Goal: Transaction & Acquisition: Purchase product/service

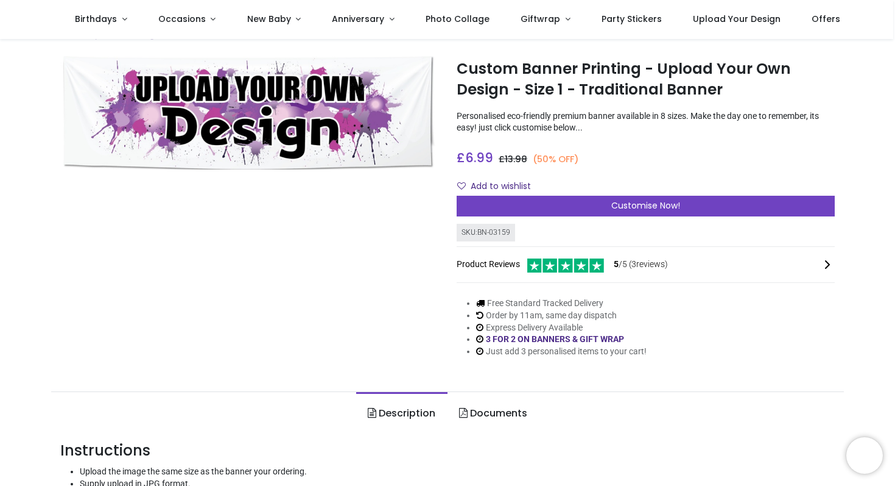
scroll to position [21, 0]
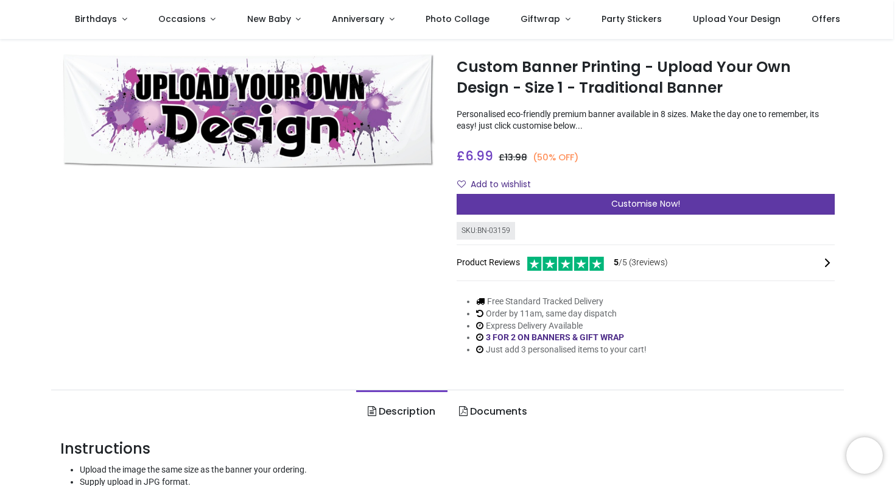
click at [569, 206] on div "Customise Now!" at bounding box center [646, 204] width 378 height 21
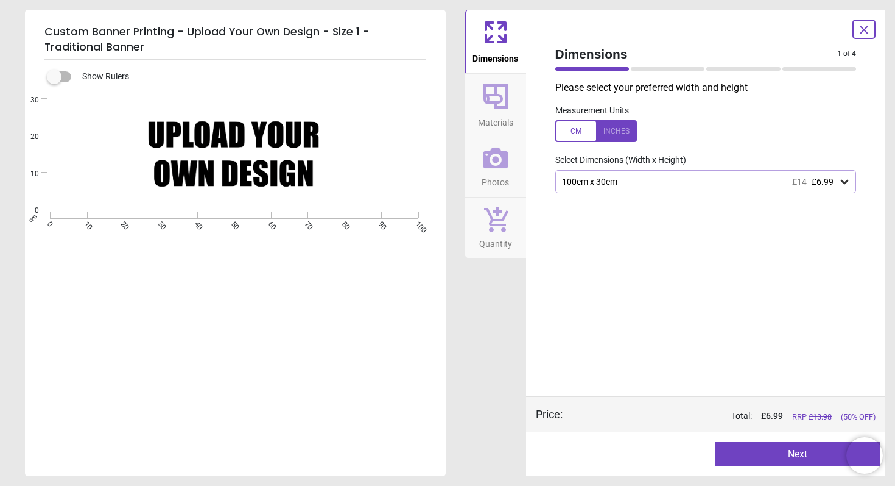
click at [288, 162] on div "Created with Snap null" at bounding box center [234, 154] width 419 height 110
click at [739, 189] on div "100cm x 30cm £14 £6.99" at bounding box center [707, 181] width 302 height 23
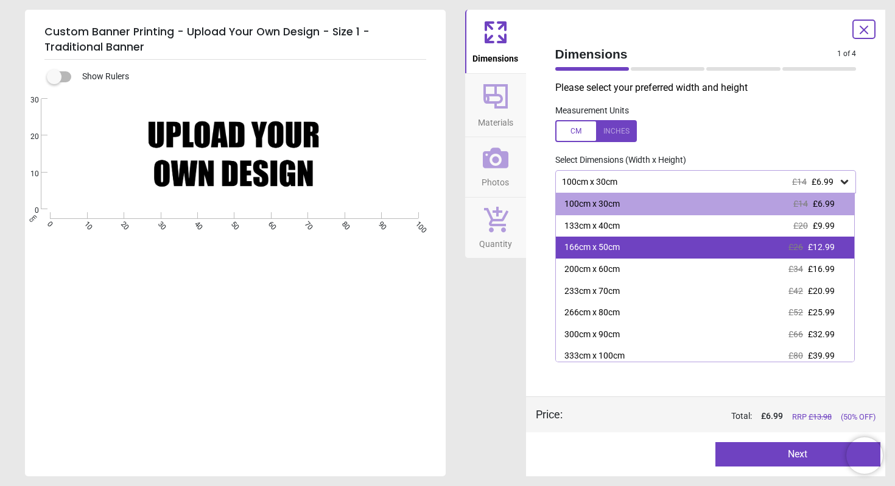
click at [749, 254] on div "166cm x 50cm £26 £12.99" at bounding box center [705, 247] width 299 height 22
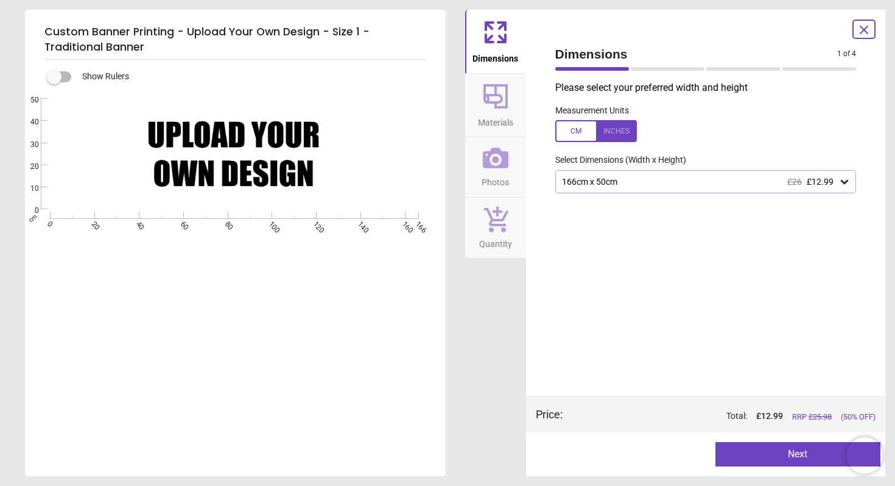
click at [500, 111] on span "Materials" at bounding box center [495, 120] width 35 height 18
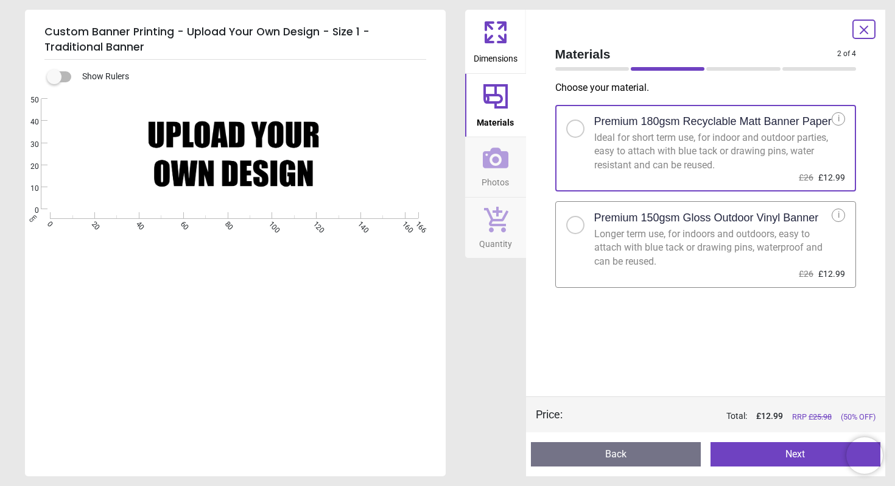
click at [507, 166] on icon at bounding box center [496, 157] width 26 height 21
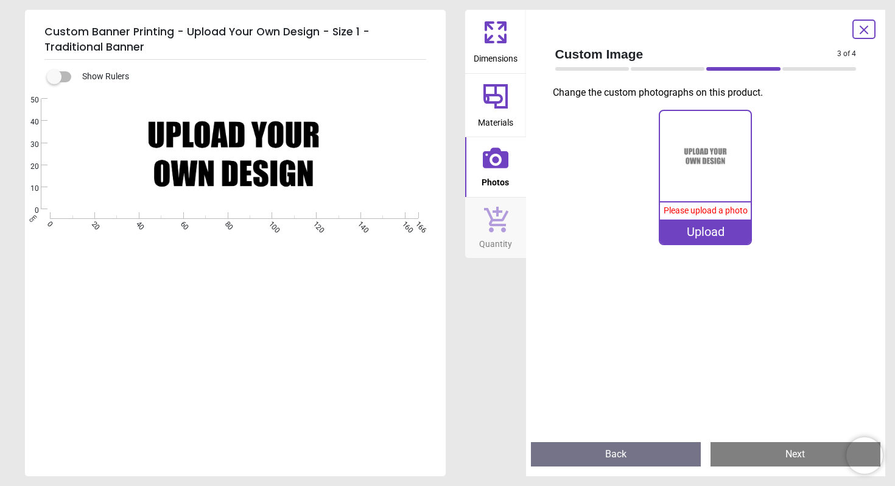
click at [709, 219] on div "Upload" at bounding box center [705, 231] width 91 height 24
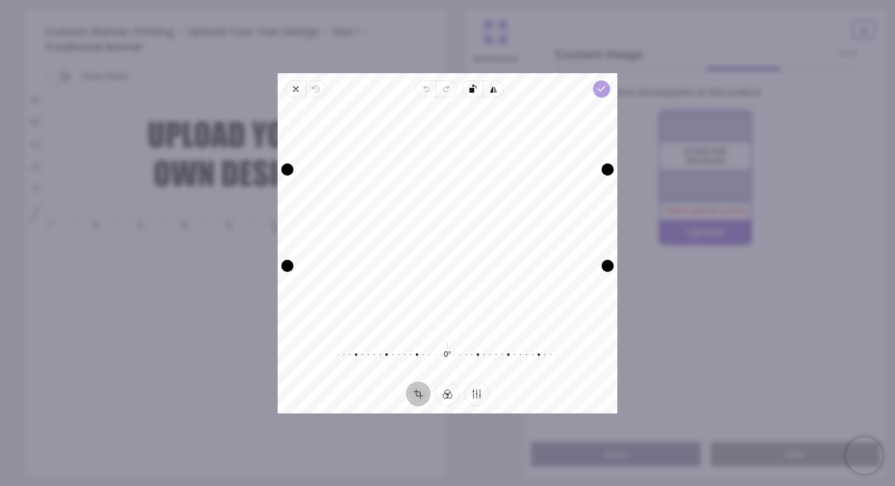
click at [602, 90] on icon "button" at bounding box center [602, 89] width 10 height 10
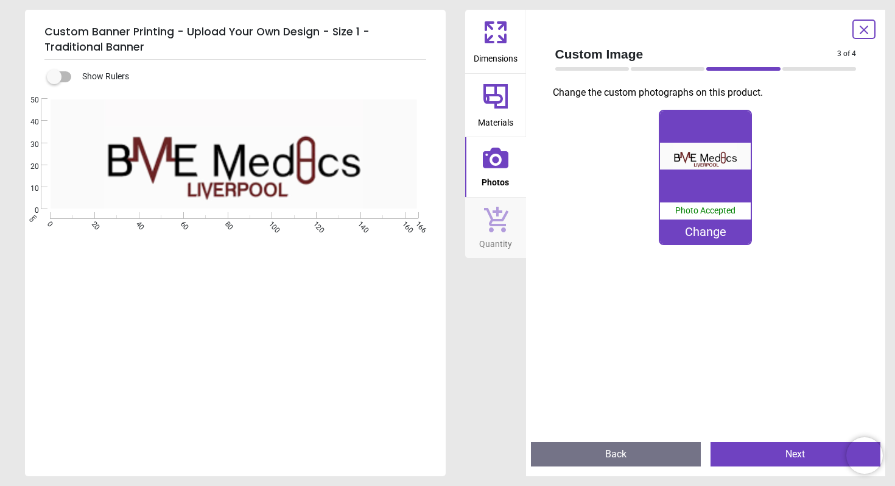
click at [496, 214] on icon at bounding box center [496, 218] width 26 height 27
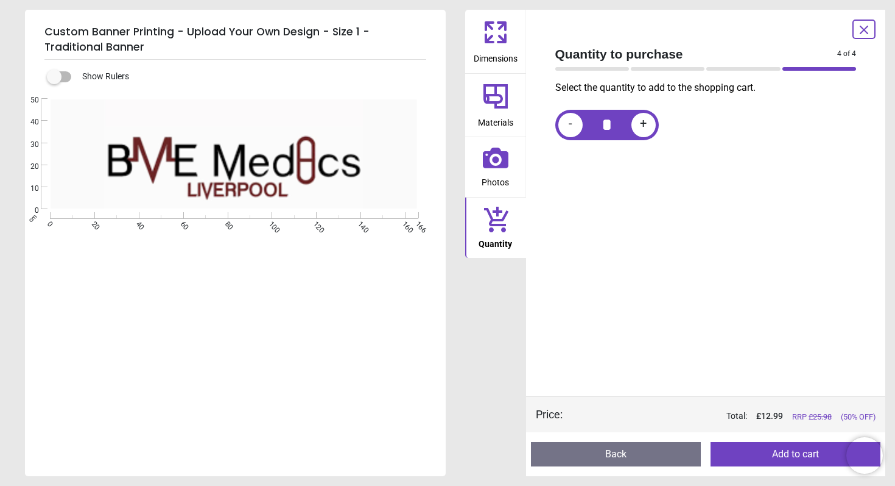
click at [491, 40] on icon at bounding box center [495, 32] width 29 height 29
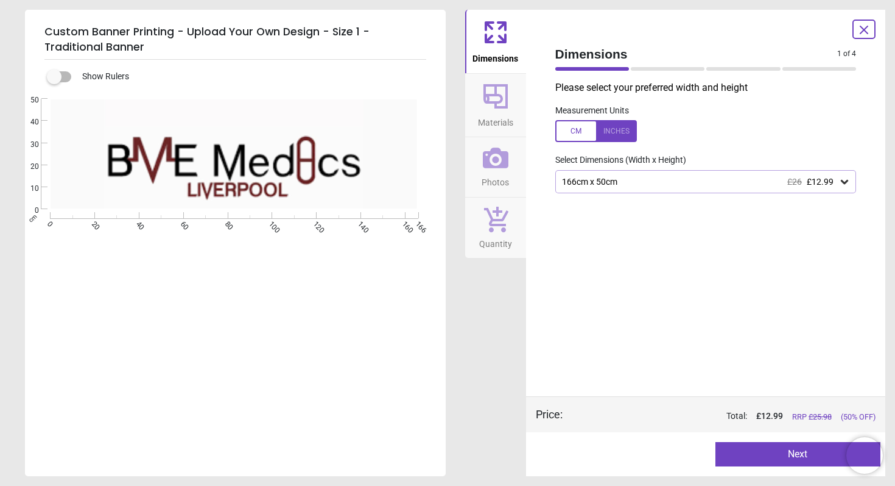
click at [673, 174] on div "166cm x 50cm £26 £12.99" at bounding box center [707, 181] width 302 height 23
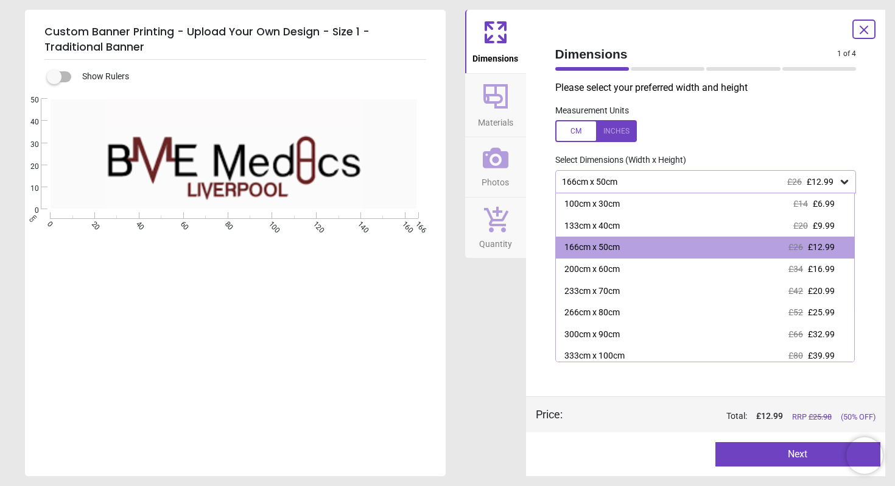
click at [736, 178] on div "166cm x 50cm £26 £12.99" at bounding box center [700, 182] width 278 height 10
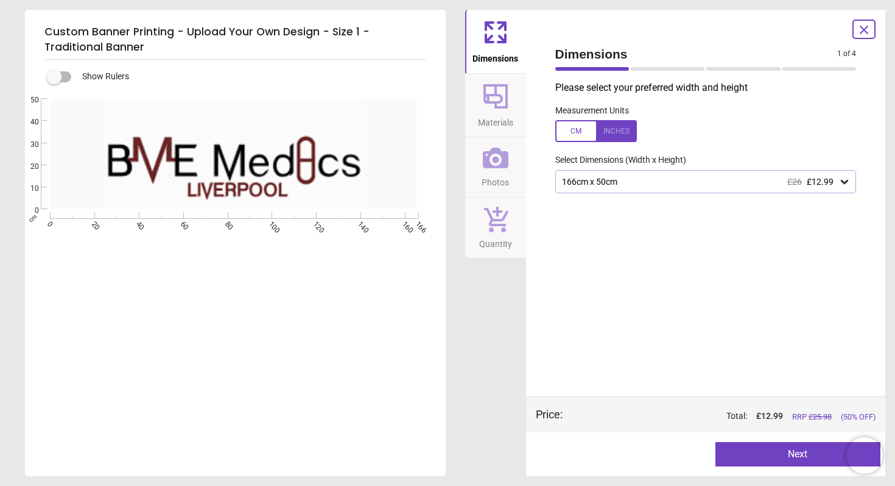
click at [785, 451] on button "Next" at bounding box center [798, 454] width 165 height 24
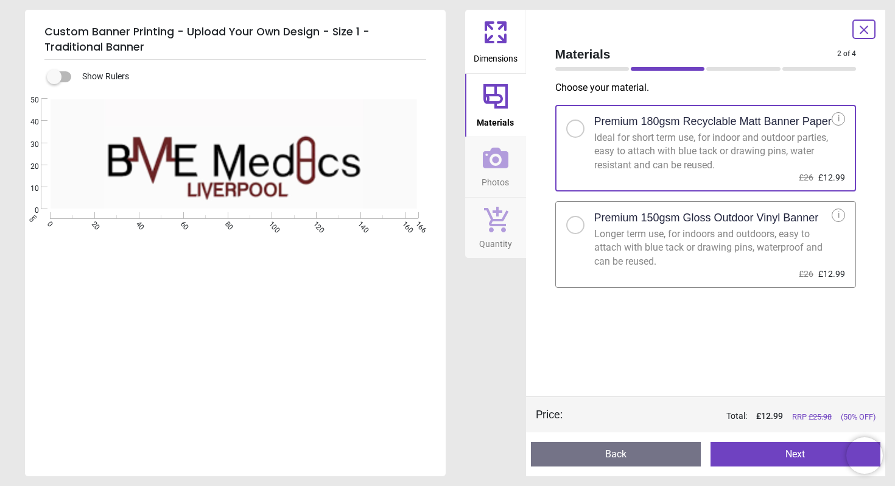
click at [775, 453] on button "Next" at bounding box center [796, 454] width 170 height 24
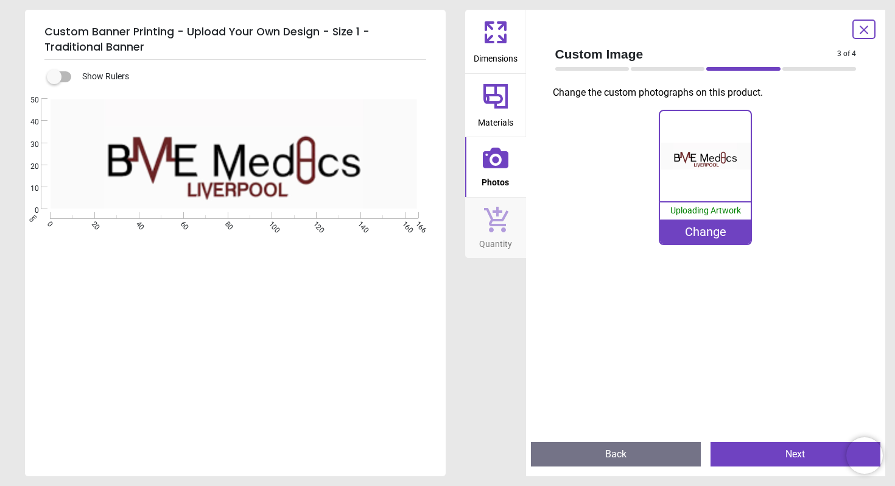
click at [775, 453] on button "Next" at bounding box center [796, 454] width 170 height 24
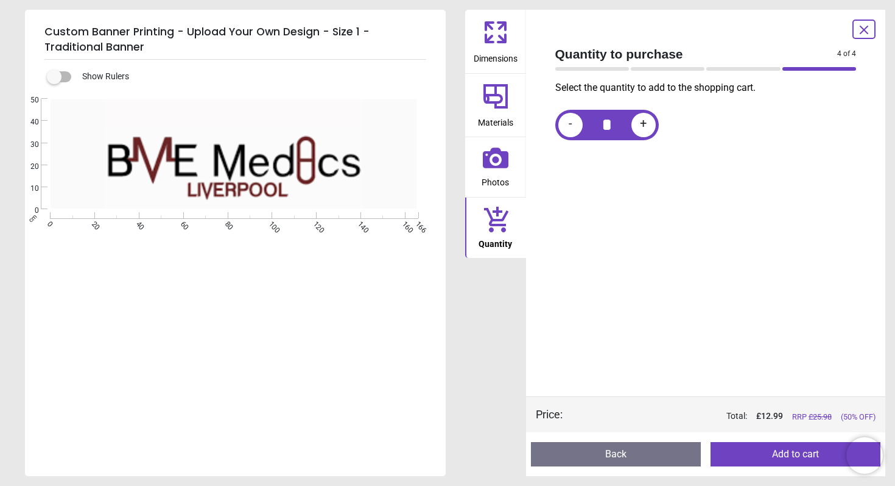
click at [775, 452] on button "Add to cart" at bounding box center [796, 454] width 170 height 24
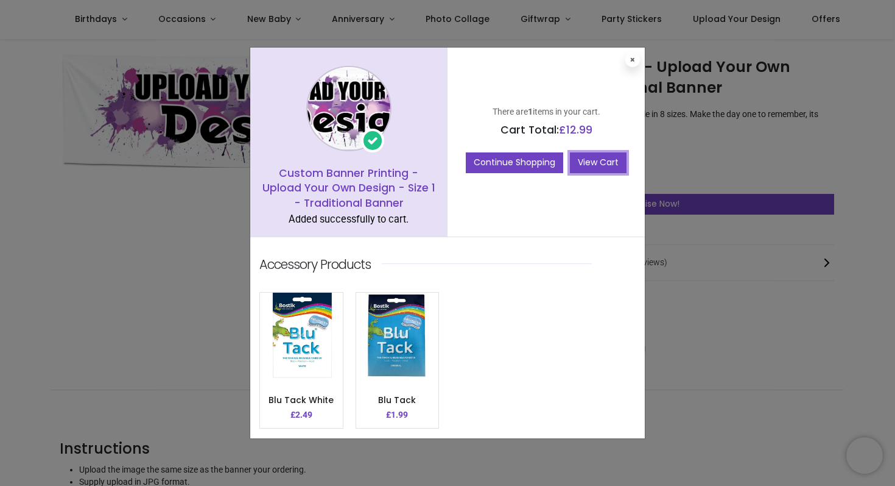
click at [595, 165] on link "View Cart" at bounding box center [598, 162] width 57 height 21
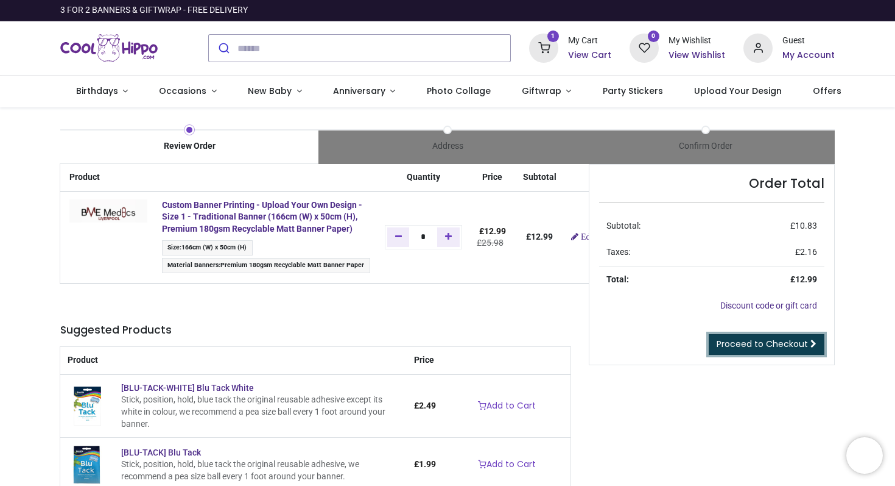
click at [746, 338] on span "Proceed to Checkout" at bounding box center [762, 343] width 91 height 12
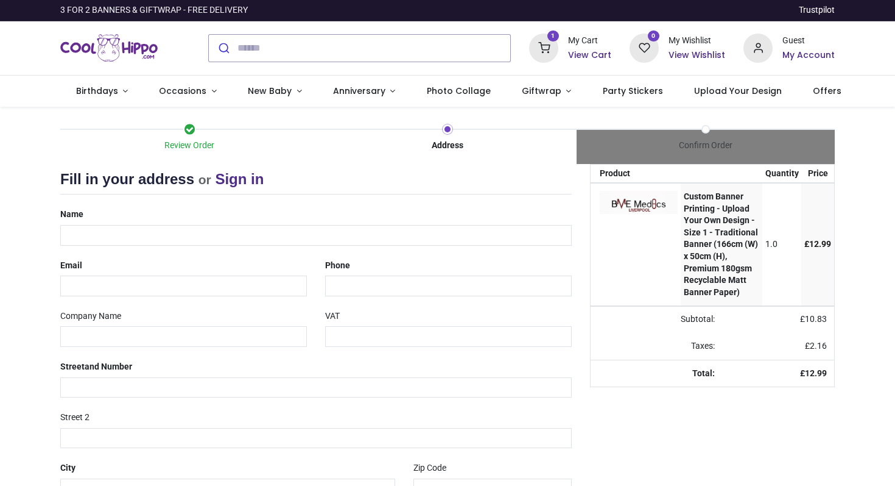
select select "***"
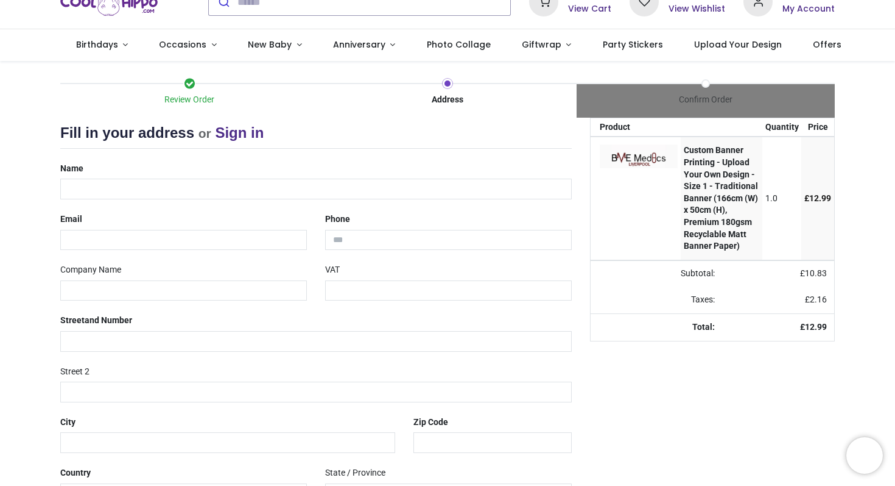
scroll to position [47, 0]
click at [275, 164] on div "Name" at bounding box center [316, 178] width 530 height 41
click at [182, 185] on input "text" at bounding box center [316, 188] width 512 height 21
type input "**********"
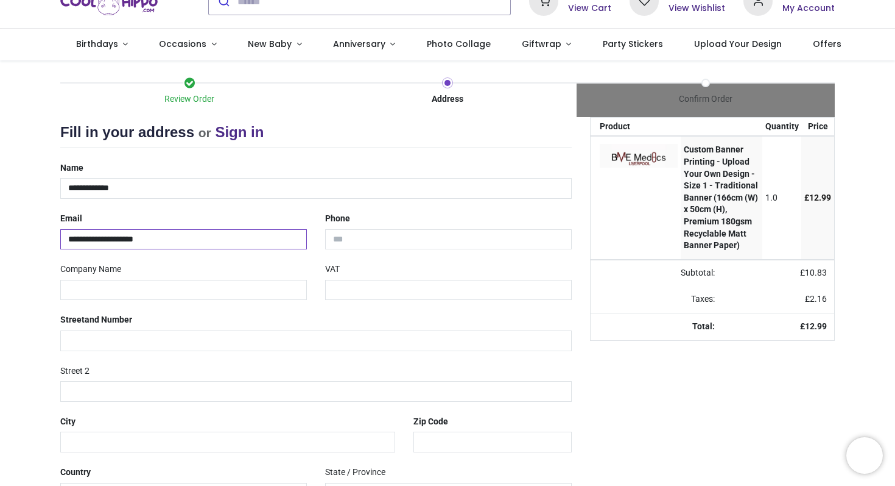
type input "**********"
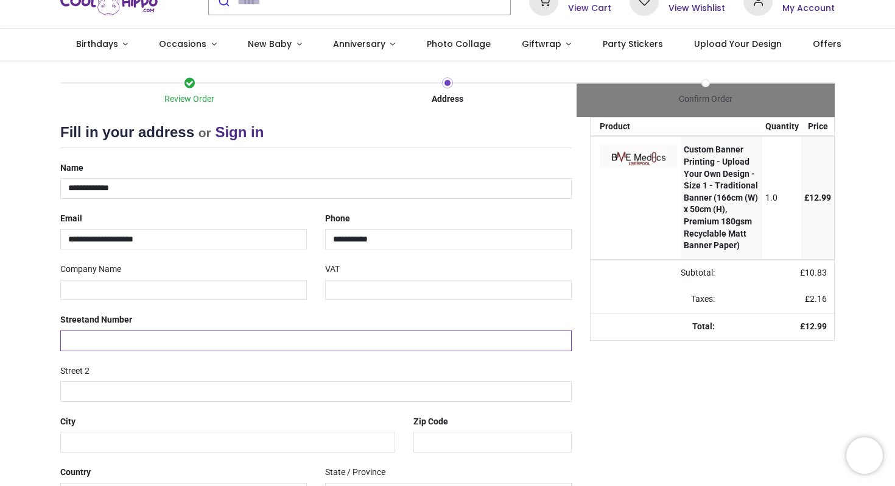
type input "**********"
type input "*********"
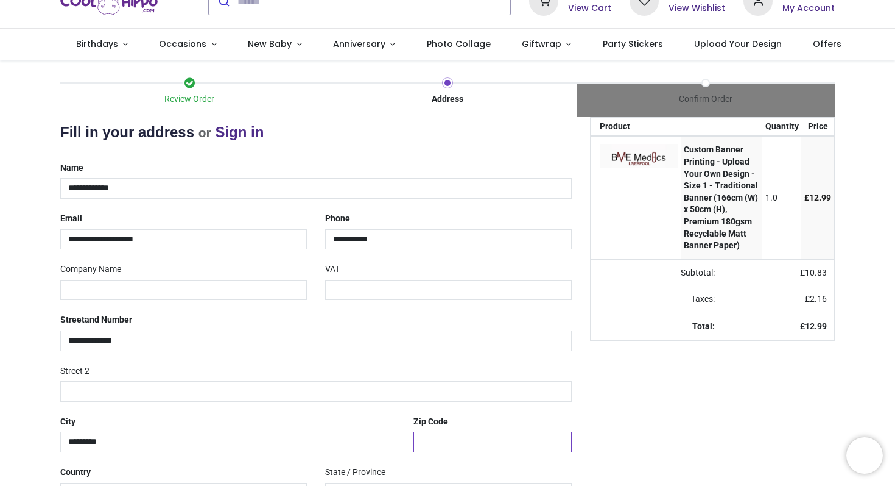
type input "******"
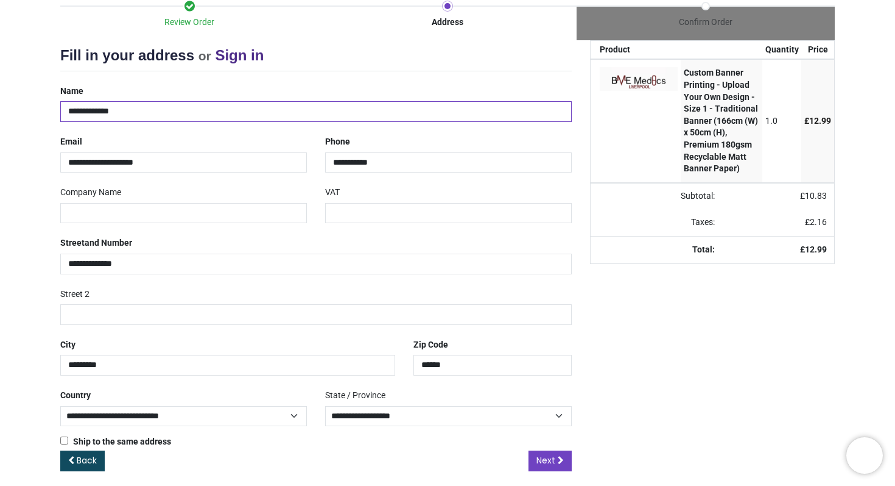
scroll to position [133, 0]
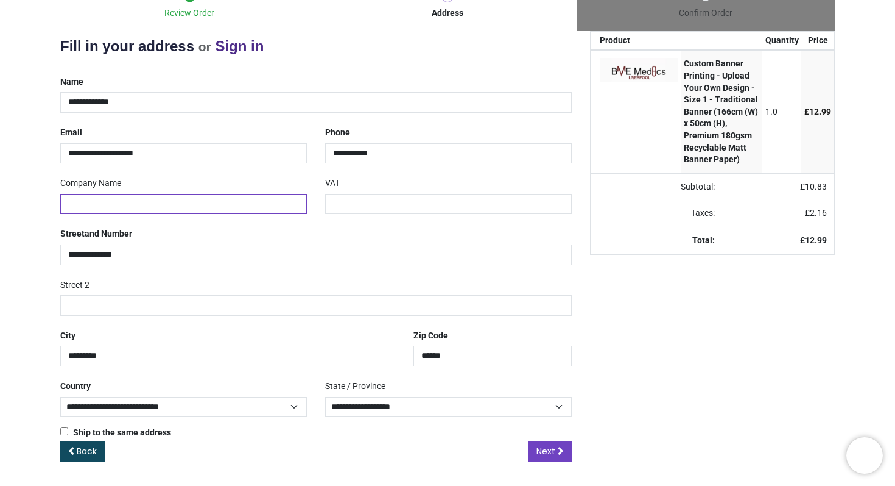
click at [192, 203] on input "text" at bounding box center [183, 204] width 247 height 21
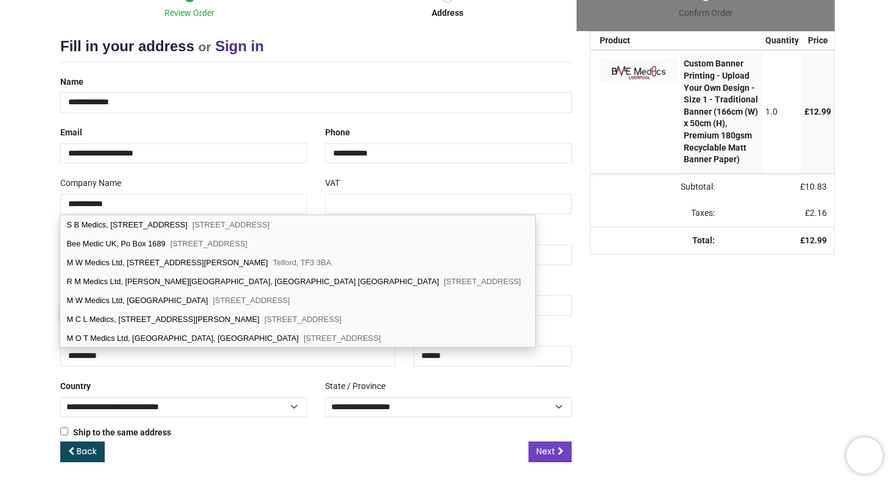
click at [15, 228] on div "Review Order Address Confirm Order Your order: £ 12.99 Product Price" at bounding box center [447, 230] width 895 height 512
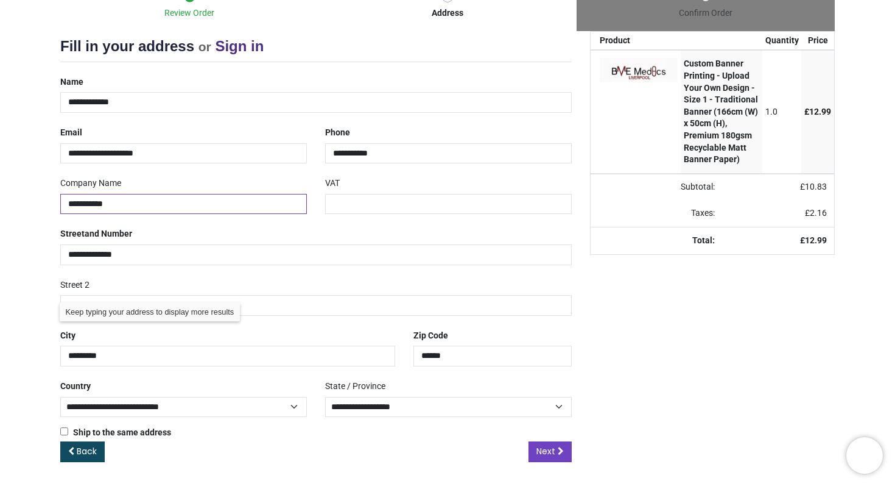
click at [124, 205] on input "**********" at bounding box center [183, 204] width 247 height 21
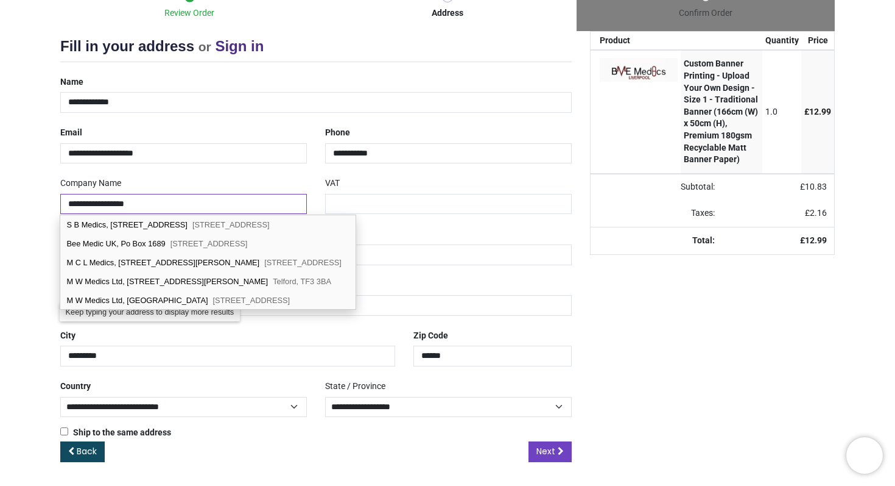
type input "**********"
click at [23, 261] on div "Review Order Address Confirm Order Your order: £ 12.99 Product Price" at bounding box center [447, 230] width 895 height 512
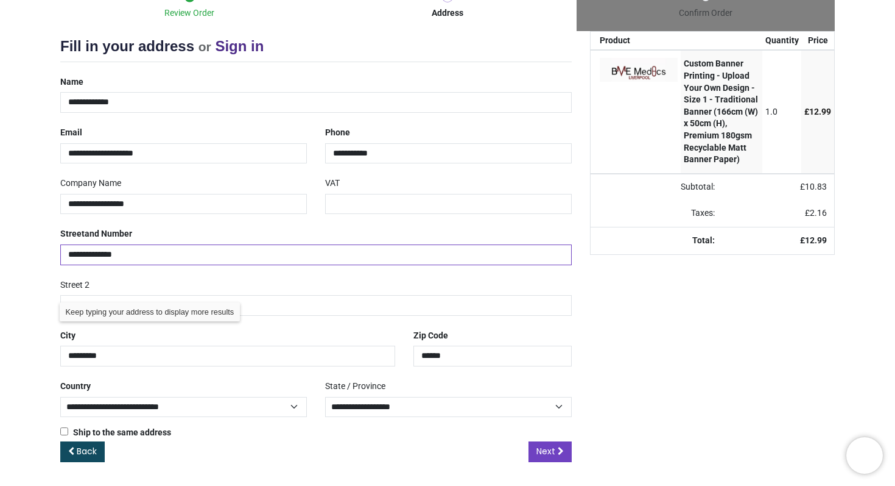
drag, startPoint x: 47, startPoint y: 256, endPoint x: 27, endPoint y: 256, distance: 20.1
click at [27, 256] on div "Review Order Address Confirm Order Your order: £ 12.99 Product Price" at bounding box center [447, 230] width 895 height 512
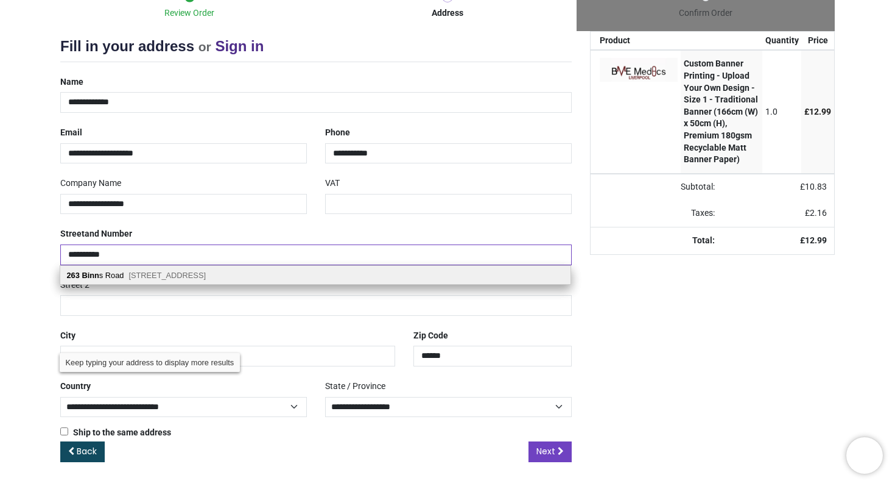
type input "**********"
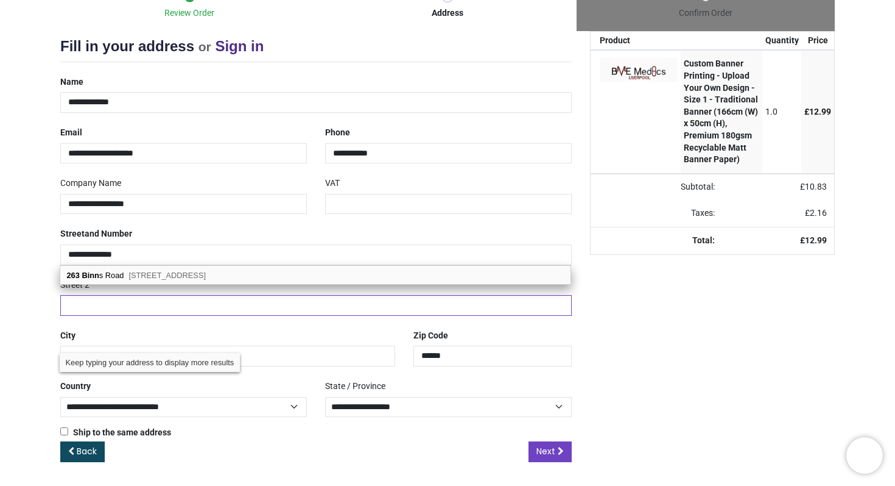
click at [161, 312] on input "text" at bounding box center [316, 305] width 512 height 21
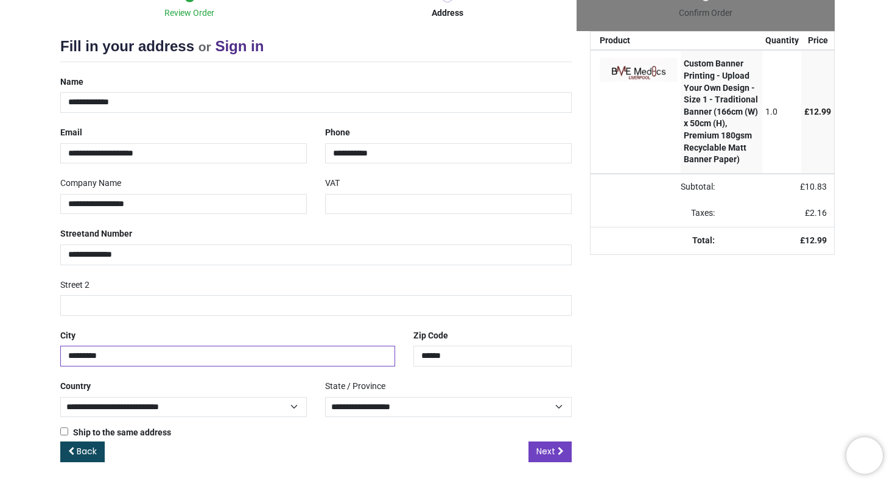
drag, startPoint x: 119, startPoint y: 361, endPoint x: 40, endPoint y: 361, distance: 78.6
click at [40, 361] on div "Review Order Address Confirm Order Your order: £ 12.99 Product Price" at bounding box center [447, 230] width 895 height 512
drag, startPoint x: 124, startPoint y: 356, endPoint x: 32, endPoint y: 353, distance: 92.7
click at [32, 353] on div "Review Order Address Confirm Order Your order: £ 12.99 Product Price" at bounding box center [447, 230] width 895 height 512
type input "*********"
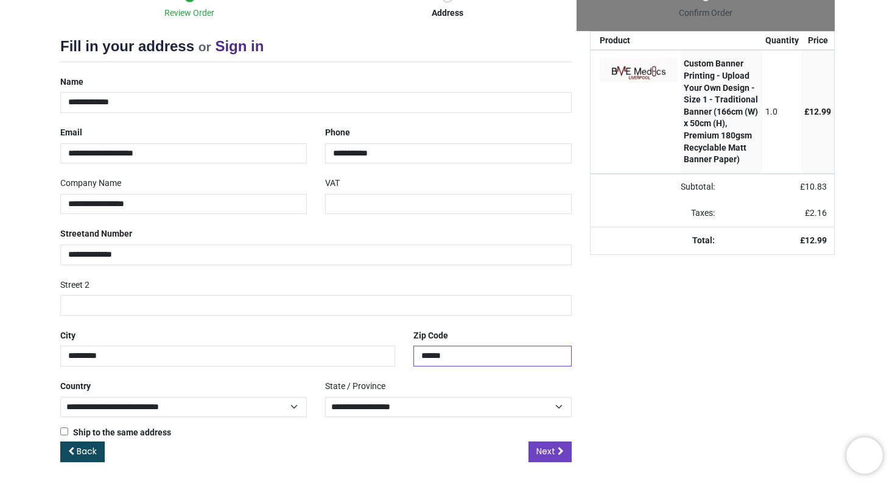
drag, startPoint x: 460, startPoint y: 356, endPoint x: 406, endPoint y: 356, distance: 54.2
click at [406, 356] on div "Zip Code ******" at bounding box center [492, 345] width 177 height 41
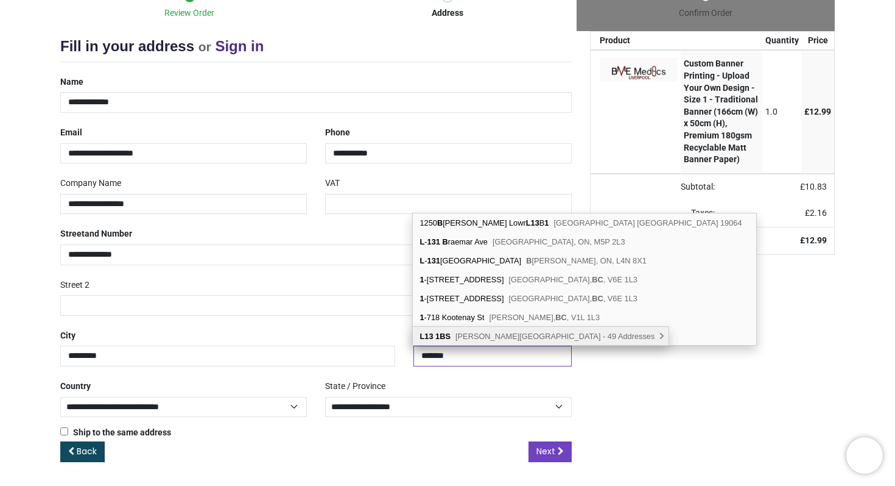
type input "*******"
click at [445, 335] on b "1BS" at bounding box center [443, 335] width 15 height 9
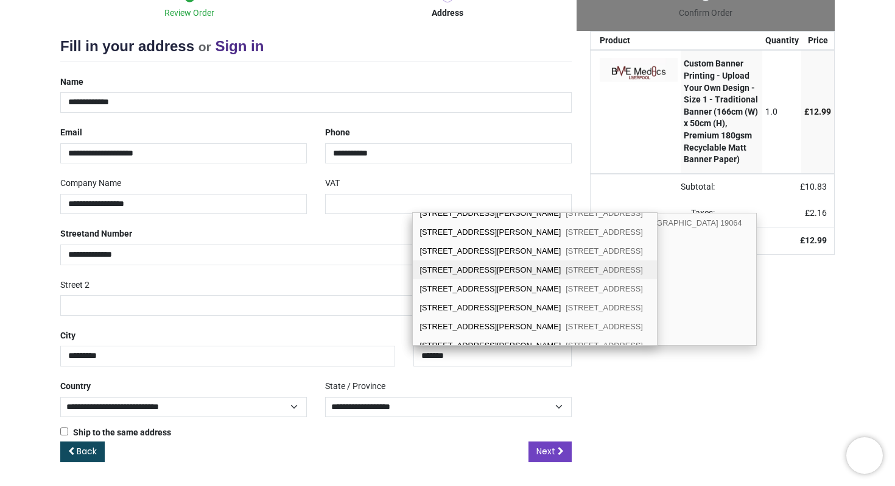
scroll to position [146, 0]
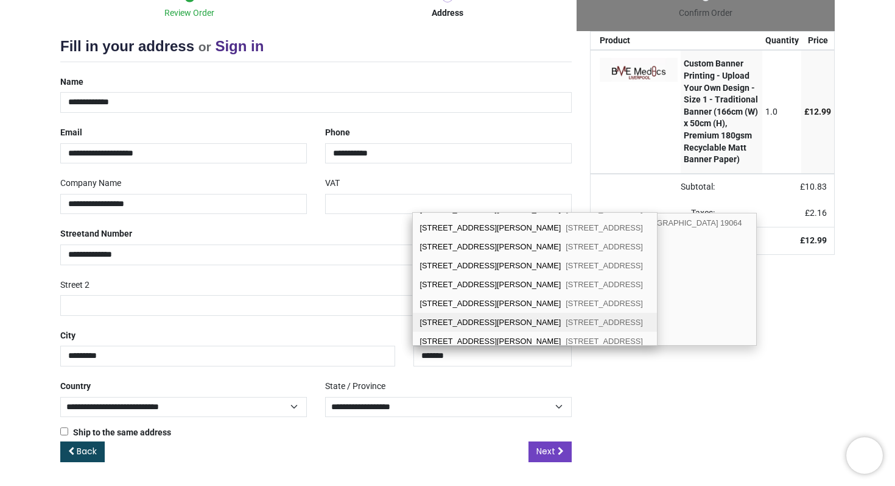
click at [445, 315] on div "263 Binns Road Liverpool, L13 1BS" at bounding box center [535, 322] width 244 height 19
select select "***"
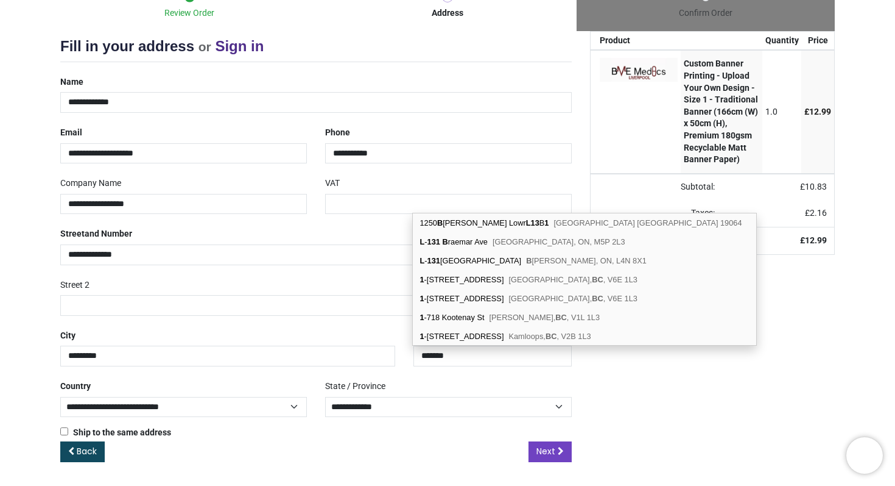
click at [366, 321] on div "**********" at bounding box center [316, 256] width 530 height 369
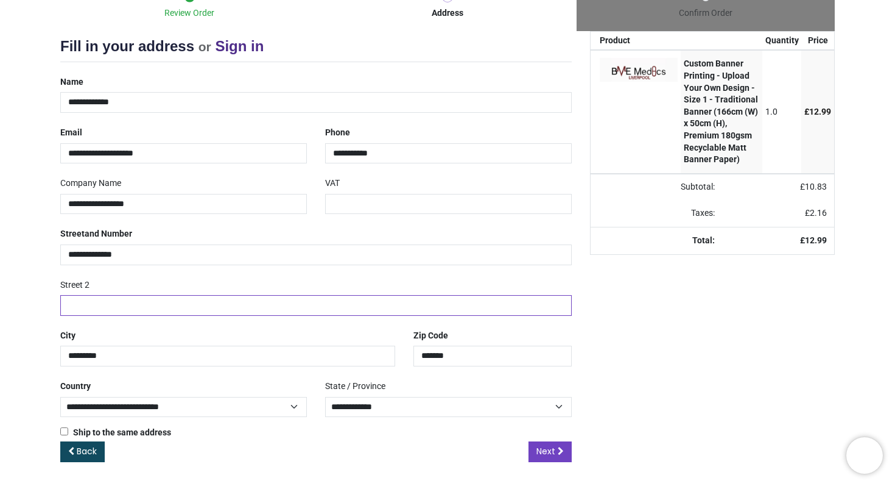
click at [397, 309] on input "text" at bounding box center [316, 305] width 512 height 21
click at [454, 349] on input "*******" at bounding box center [493, 355] width 158 height 21
click at [499, 336] on div "Zip Code *******" at bounding box center [492, 345] width 177 height 41
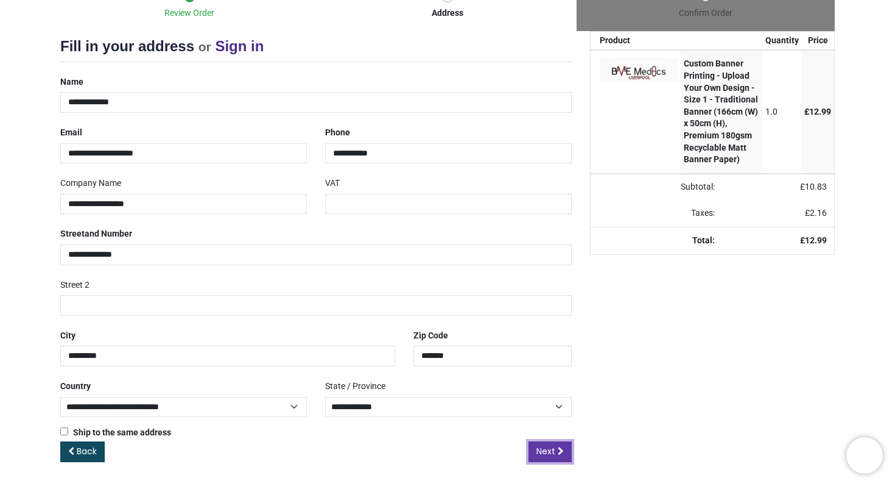
click at [548, 452] on span "Next" at bounding box center [546, 451] width 19 height 12
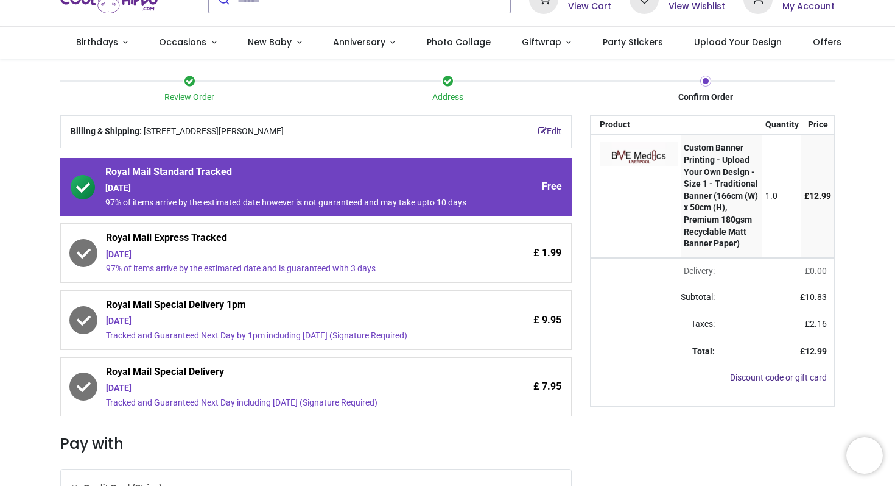
scroll to position [50, 0]
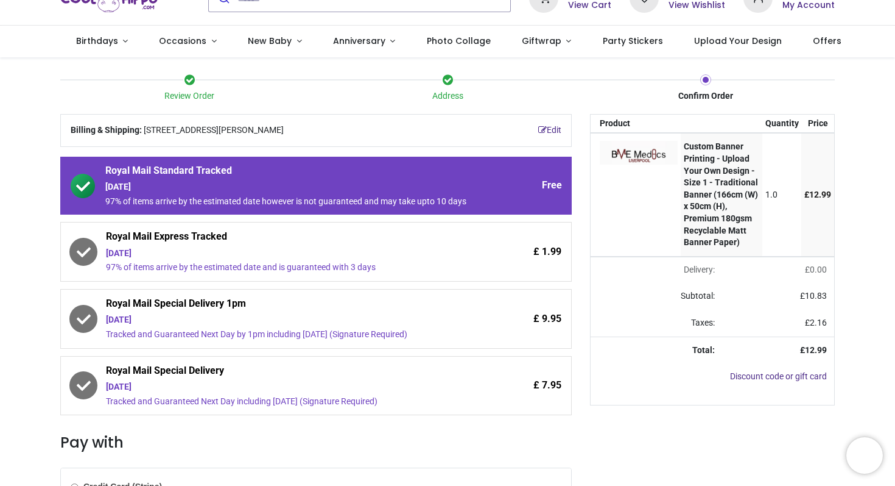
click at [429, 274] on div "97% of items arrive by the estimated date and is guaranteed with 3 days" at bounding box center [288, 267] width 364 height 12
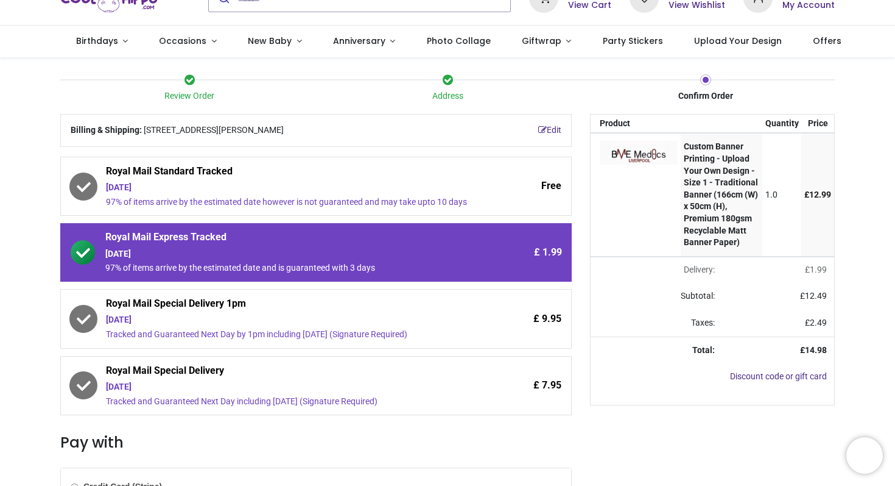
click at [426, 326] on div "Tuesday 23rd September" at bounding box center [288, 320] width 364 height 12
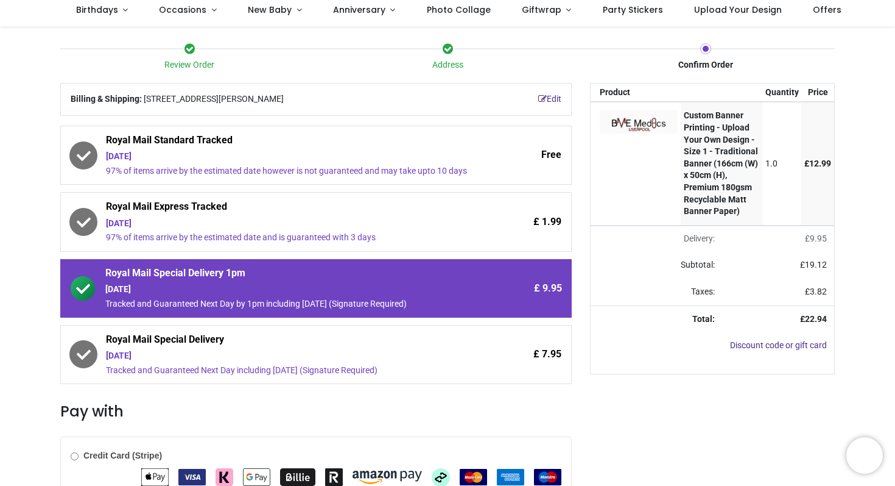
scroll to position [85, 0]
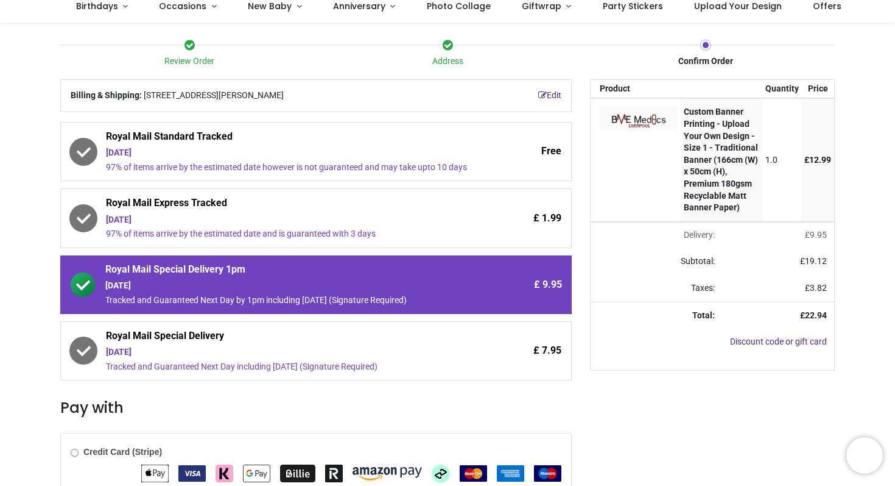
click at [472, 358] on div "£ 7.95" at bounding box center [515, 351] width 91 height 44
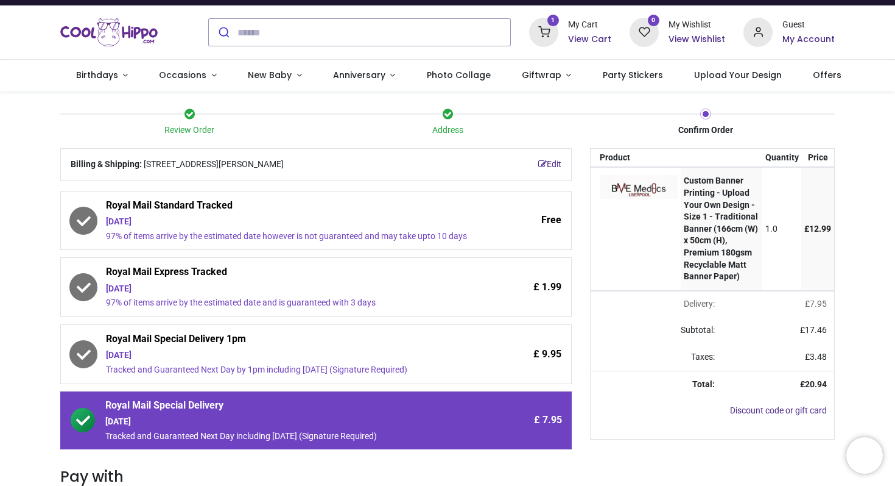
scroll to position [0, 0]
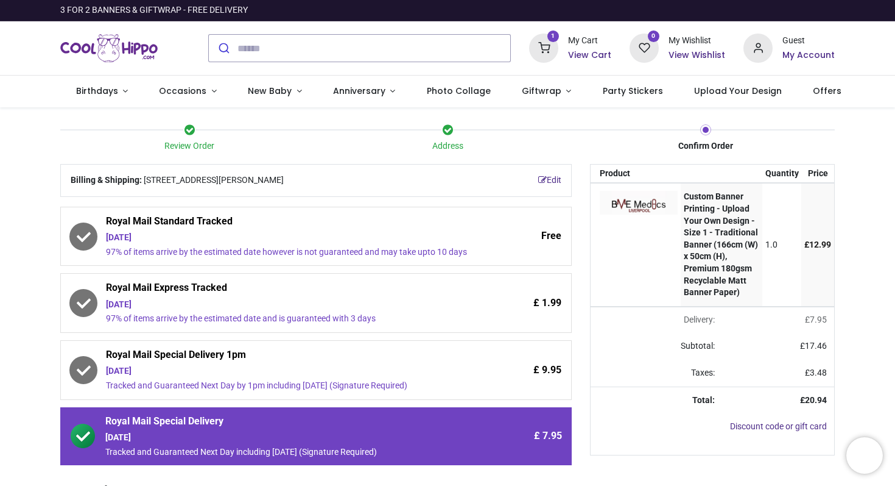
click at [708, 267] on strong "Custom Banner Printing - Upload Your Own Design - Size 1 - Traditional Banner (…" at bounding box center [721, 243] width 74 height 105
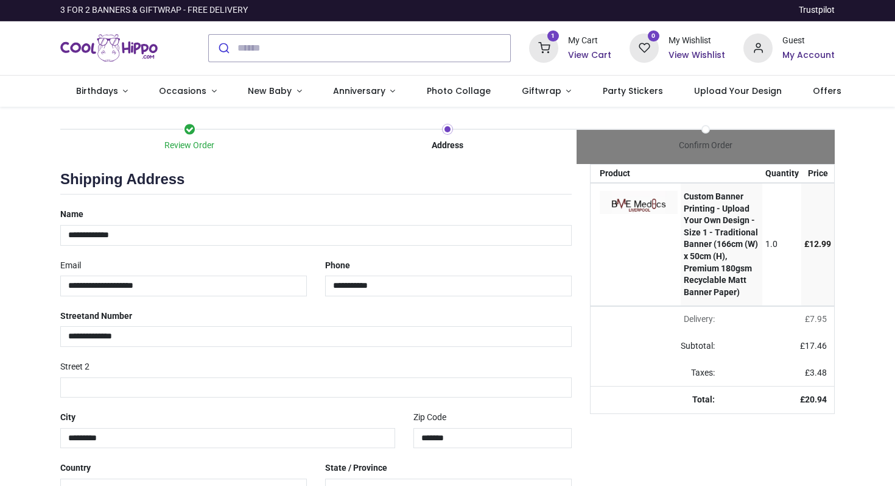
select select "***"
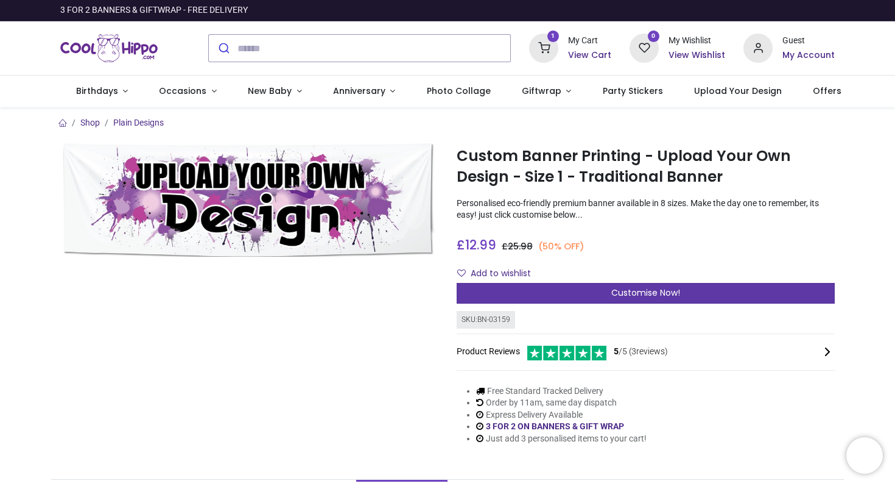
click at [527, 288] on div "Customise Now!" at bounding box center [646, 293] width 378 height 21
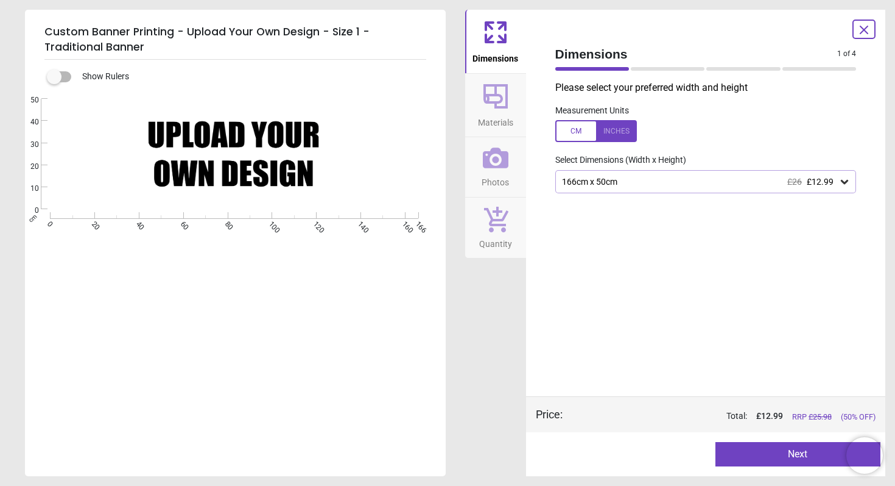
click at [606, 172] on div "166cm x 50cm £26 £12.99" at bounding box center [707, 181] width 302 height 23
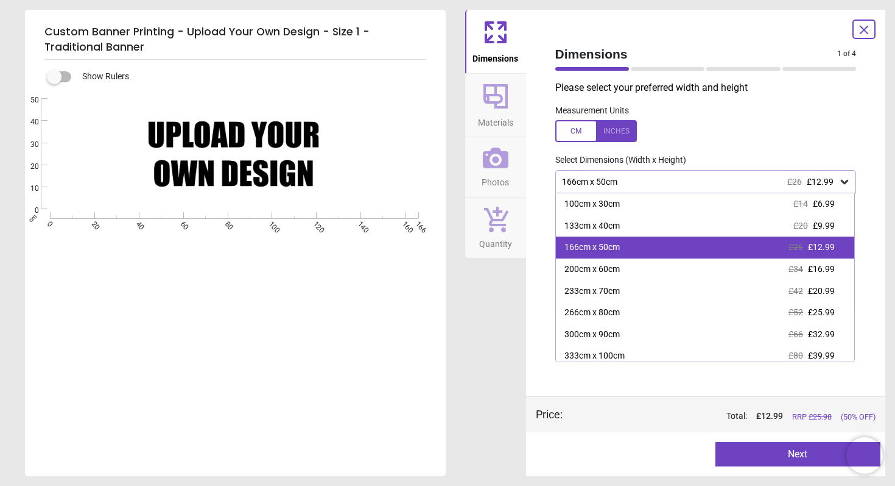
click at [644, 247] on div "166cm x 50cm £26 £12.99" at bounding box center [705, 247] width 299 height 22
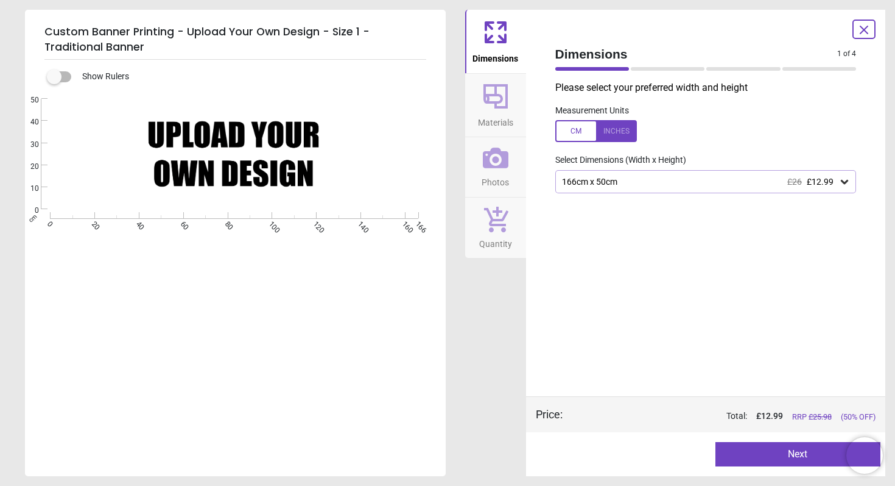
click at [660, 174] on div "166cm x 50cm £26 £12.99" at bounding box center [707, 181] width 302 height 23
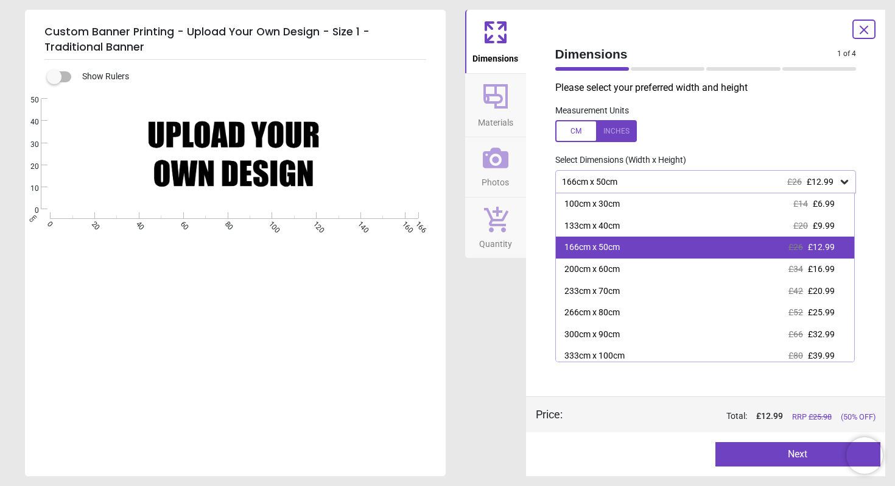
click at [618, 247] on div "166cm x 50cm" at bounding box center [592, 247] width 55 height 12
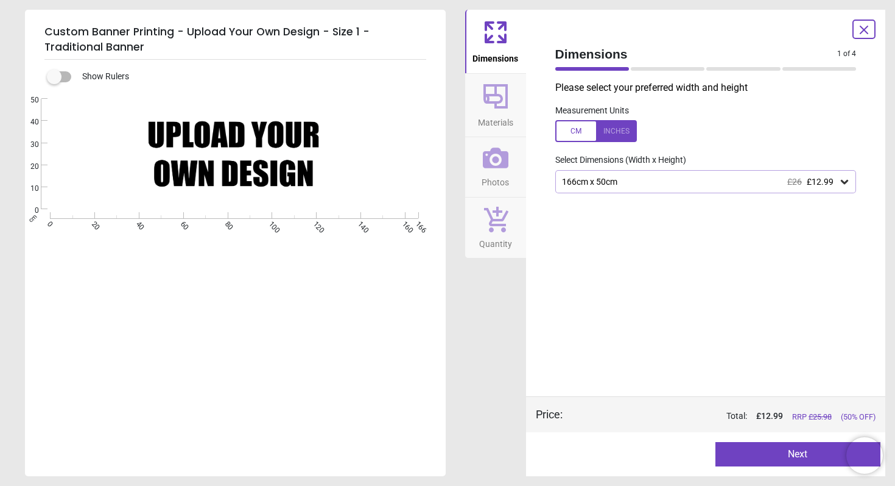
click at [495, 103] on icon at bounding box center [496, 96] width 24 height 24
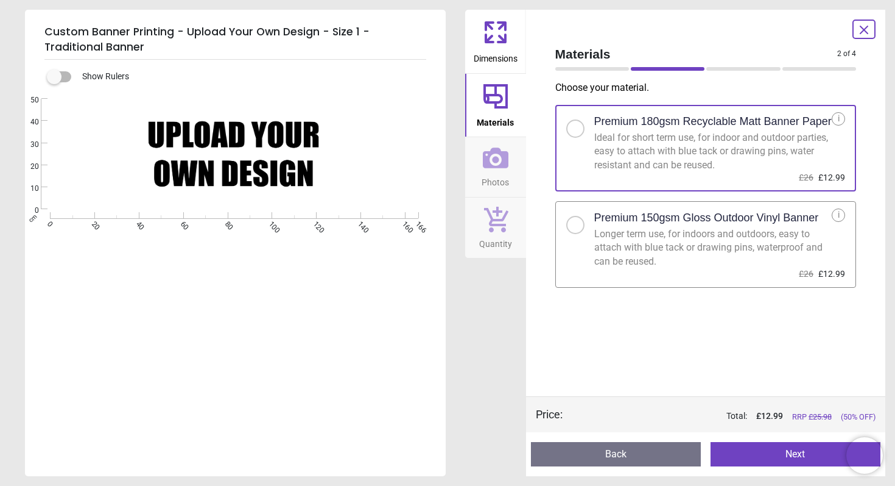
click at [489, 159] on icon at bounding box center [496, 157] width 26 height 21
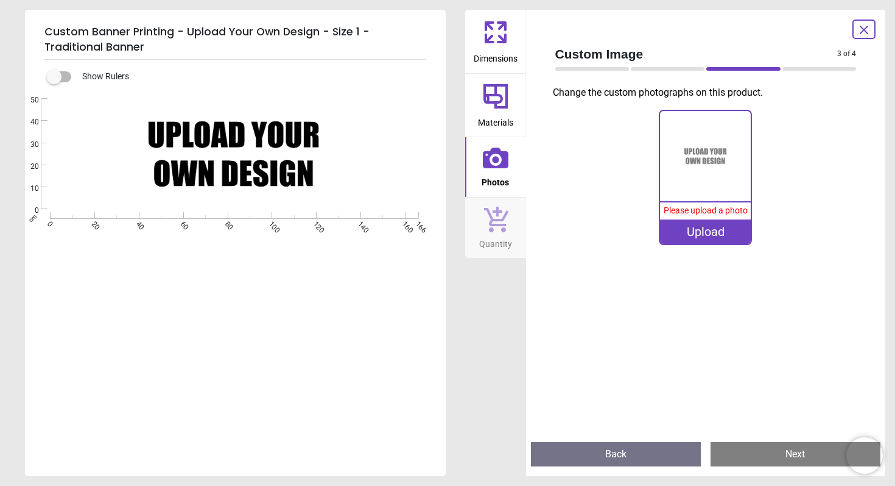
click at [699, 149] on img at bounding box center [705, 156] width 91 height 91
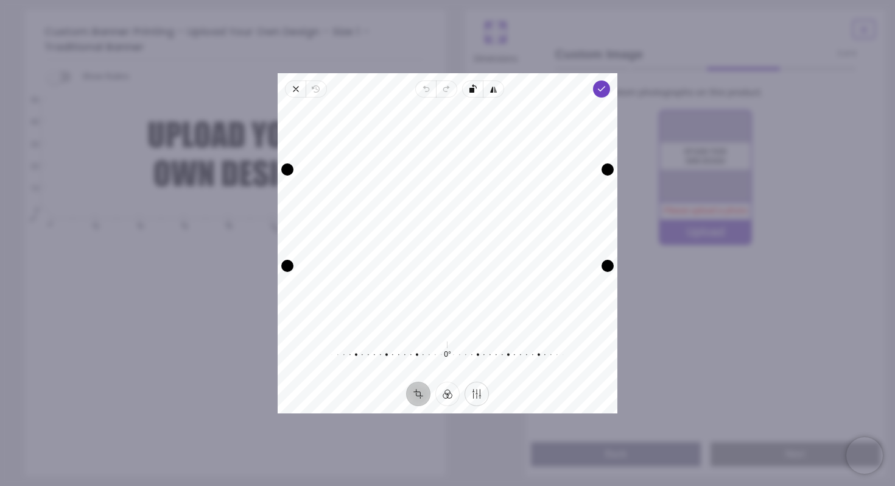
click at [485, 392] on button "Finetune" at bounding box center [477, 393] width 24 height 24
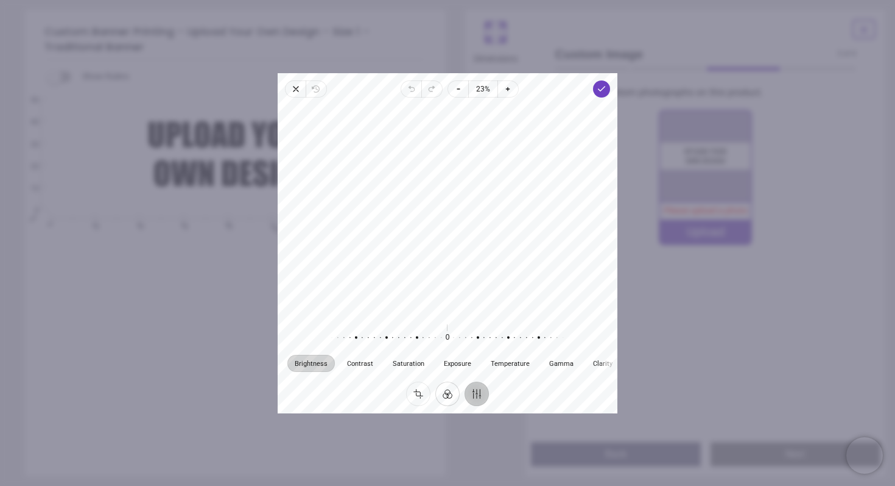
click at [440, 392] on button "Filter" at bounding box center [448, 393] width 24 height 24
click at [412, 388] on button "Crop" at bounding box center [418, 393] width 24 height 24
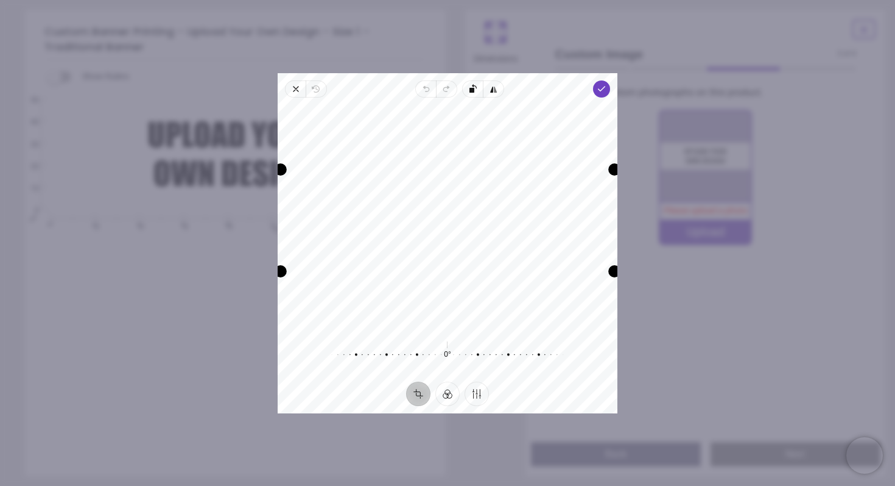
drag, startPoint x: 484, startPoint y: 263, endPoint x: 483, endPoint y: 308, distance: 44.5
click at [483, 308] on div "Recenter" at bounding box center [448, 217] width 320 height 221
click at [508, 221] on div "Recenter" at bounding box center [448, 217] width 320 height 221
click at [493, 223] on div "Recenter" at bounding box center [448, 217] width 320 height 221
click at [494, 222] on div "Recenter" at bounding box center [448, 217] width 320 height 221
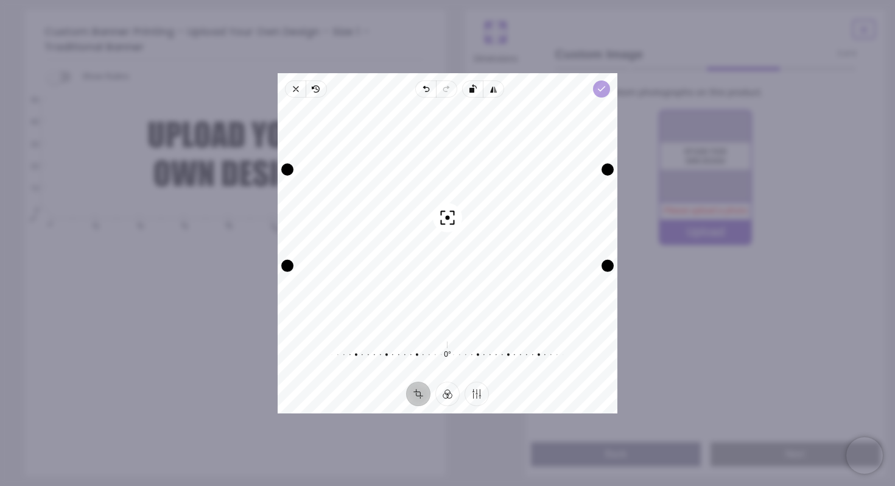
click at [603, 88] on polyline "button" at bounding box center [602, 89] width 7 height 4
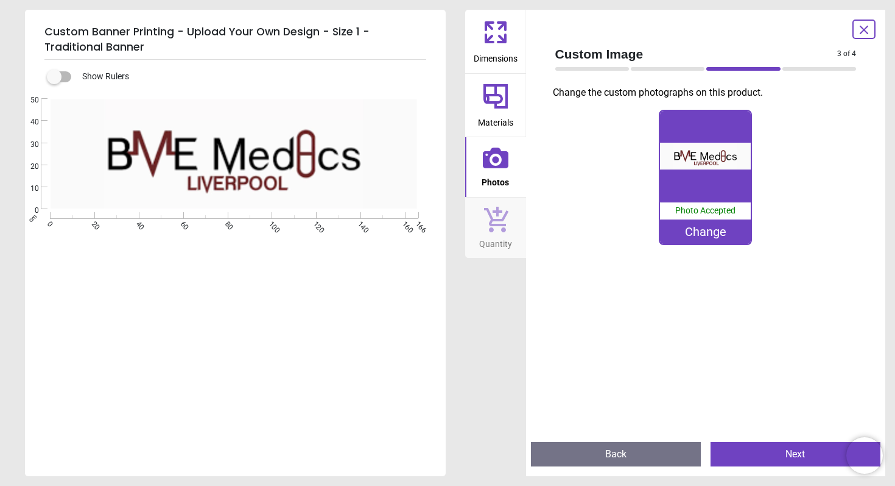
click at [704, 35] on div "Custom Image 3 of 4 3 of 5 Change the custom photographs on this product. 100% …" at bounding box center [706, 243] width 360 height 466
click at [493, 52] on span "Dimensions" at bounding box center [496, 56] width 44 height 18
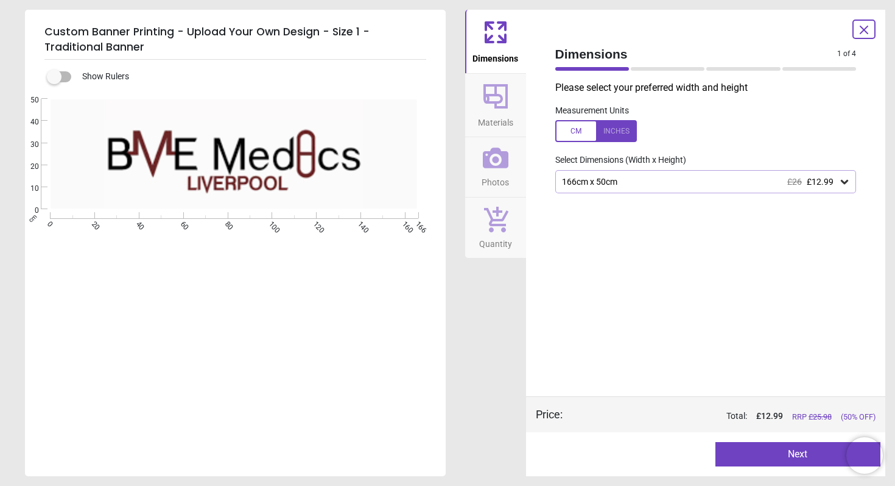
click at [708, 181] on div "166cm x 50cm £26 £12.99" at bounding box center [700, 182] width 278 height 10
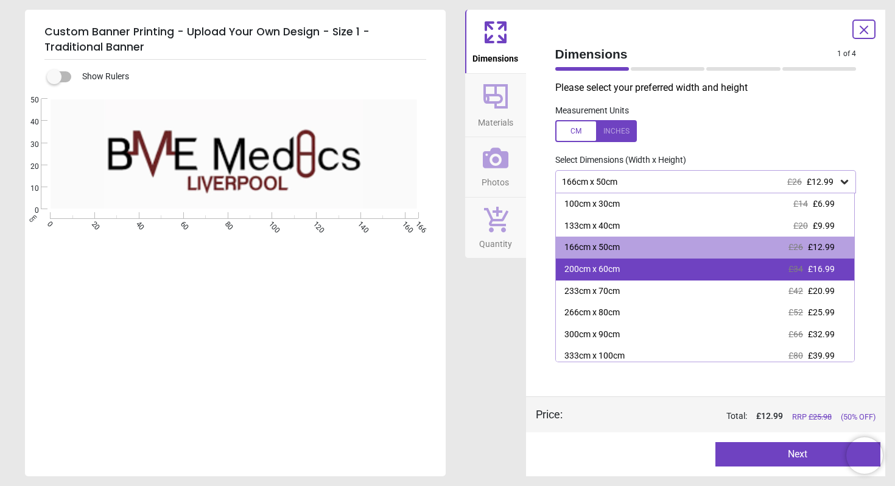
click at [698, 271] on div "200cm x 60cm £34 £16.99" at bounding box center [705, 269] width 299 height 22
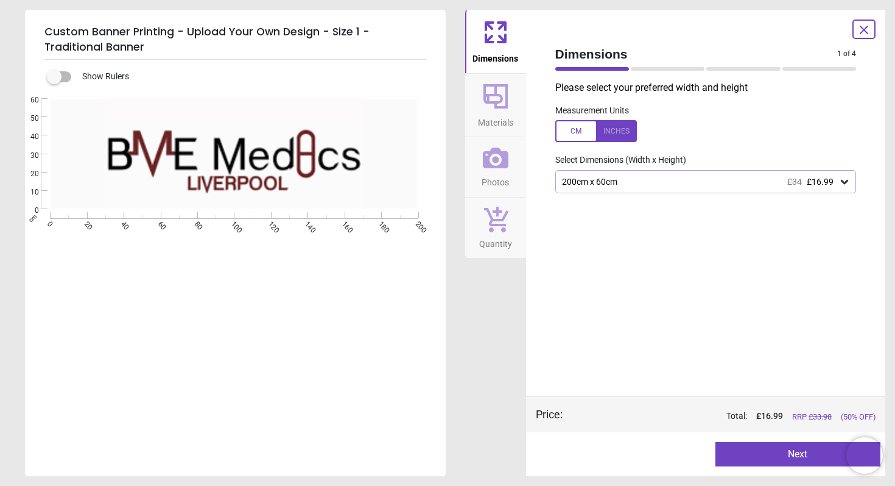
click at [731, 185] on div "200cm x 60cm £34 £16.99" at bounding box center [700, 182] width 278 height 10
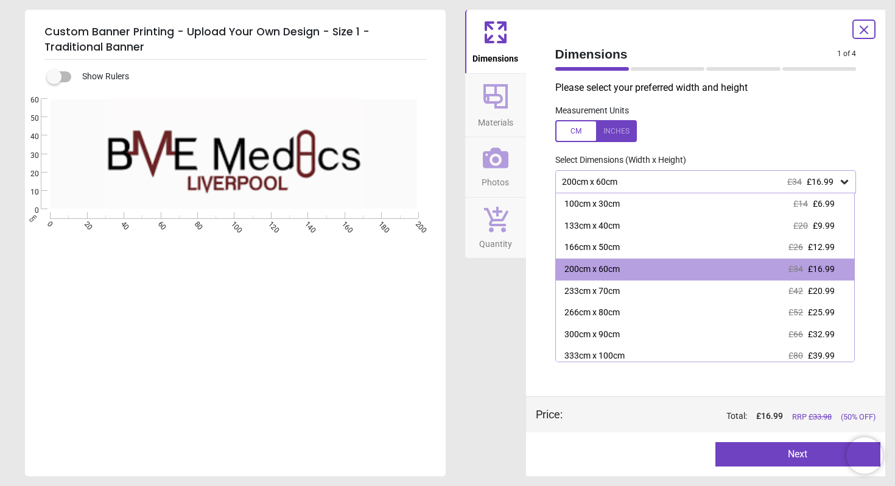
click at [867, 20] on div at bounding box center [864, 28] width 23 height 19
click at [854, 34] on div at bounding box center [864, 28] width 23 height 19
